Goal: Information Seeking & Learning: Learn about a topic

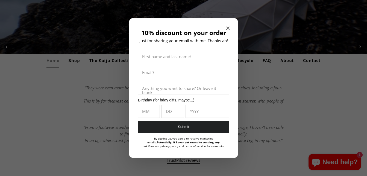
scroll to position [106, 0]
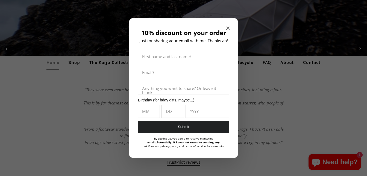
click at [228, 27] on icon "Close modal" at bounding box center [227, 28] width 3 height 3
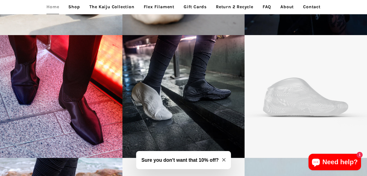
scroll to position [856, 0]
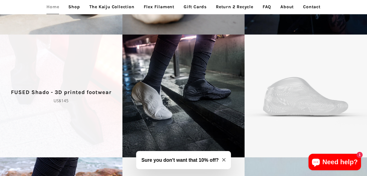
click at [94, 138] on span "FUSED Shado - 3D printed footwear Regular price US$145" at bounding box center [61, 95] width 122 height 122
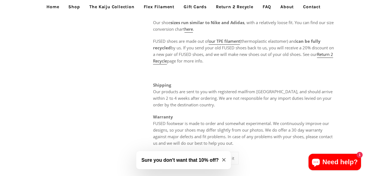
scroll to position [407, 0]
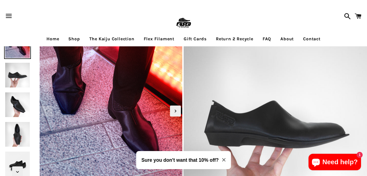
click at [183, 21] on img at bounding box center [184, 23] width 18 height 18
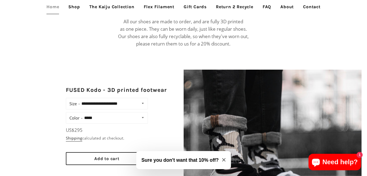
scroll to position [401, 0]
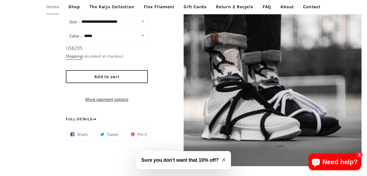
click at [294, 6] on link "About" at bounding box center [287, 7] width 22 height 14
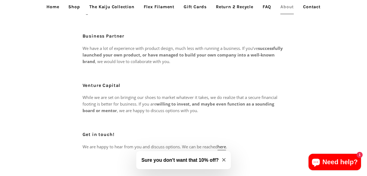
scroll to position [243, 0]
